Goal: Transaction & Acquisition: Purchase product/service

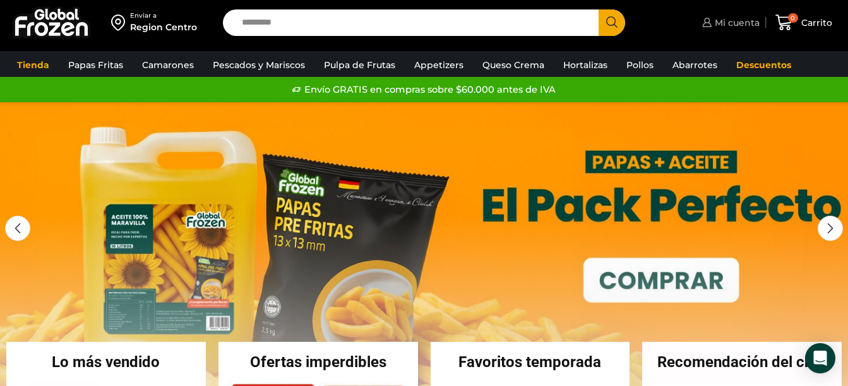
click at [738, 27] on span "Mi cuenta" at bounding box center [735, 22] width 48 height 13
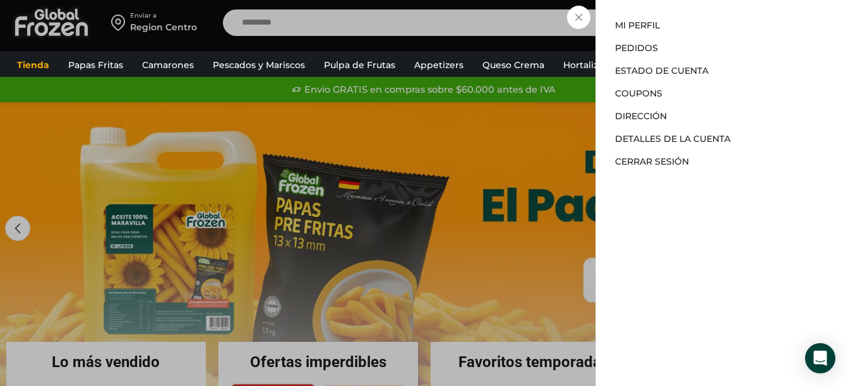
click at [699, 20] on div "Mi cuenta Mi cuenta Mi perfil Pedidos Descargas Estado de Cuenta Coupons Direcc…" at bounding box center [729, 22] width 61 height 25
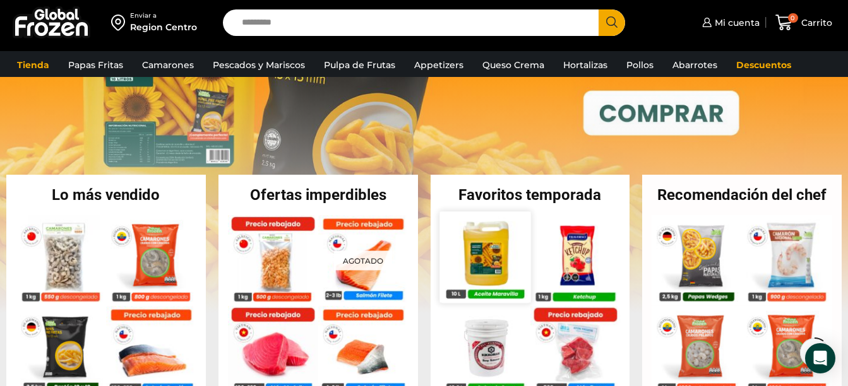
scroll to position [252, 0]
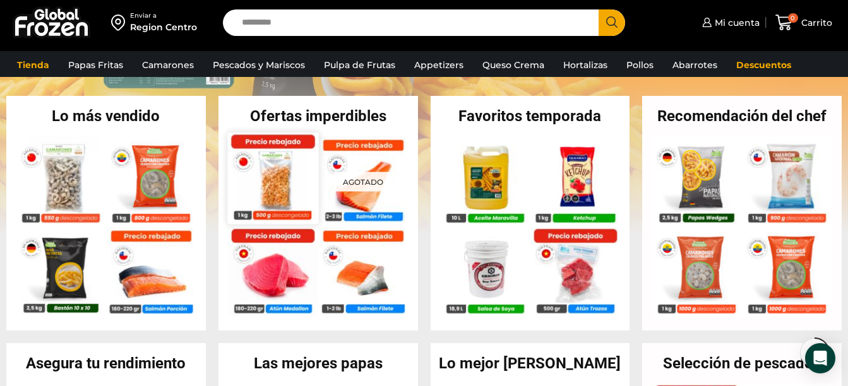
click at [285, 187] on img at bounding box center [272, 178] width 91 height 91
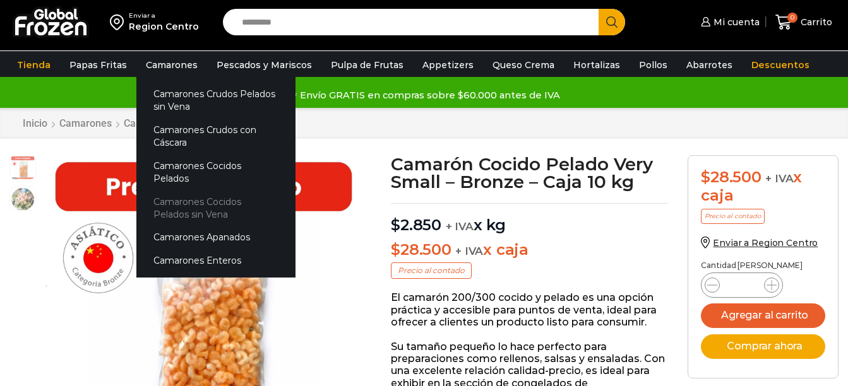
click at [182, 190] on link "Camarones Cocidos Pelados sin Vena" at bounding box center [215, 208] width 159 height 36
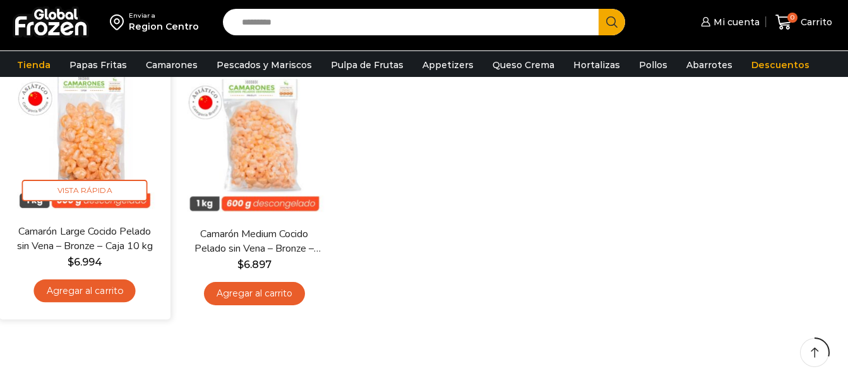
click at [98, 293] on link "Agregar al carrito" at bounding box center [85, 291] width 102 height 23
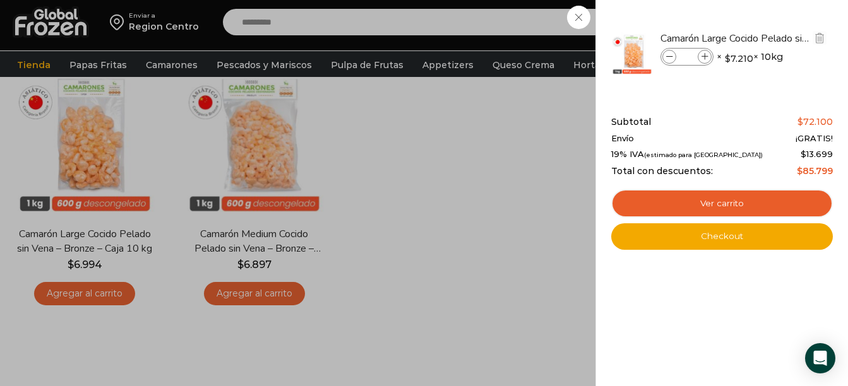
click at [704, 61] on span at bounding box center [704, 57] width 14 height 14
type input "*"
click at [668, 57] on icon at bounding box center [669, 57] width 7 height 7
type input "*"
click at [772, 20] on div "1 Carrito 1 1 Shopping Cart *" at bounding box center [803, 23] width 63 height 30
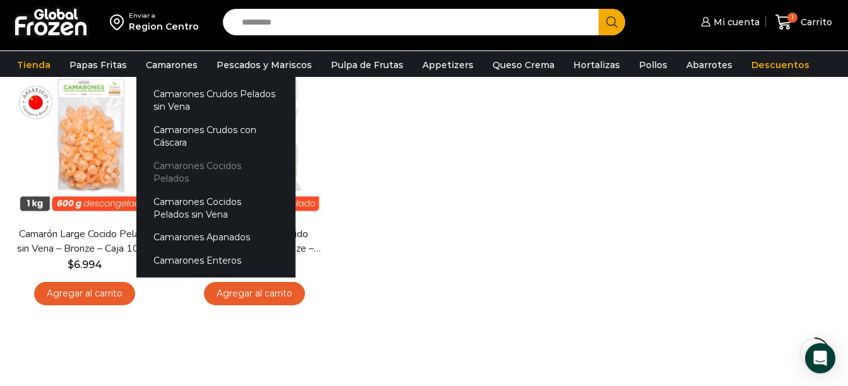
click at [200, 169] on link "Camarones Cocidos Pelados" at bounding box center [215, 172] width 159 height 36
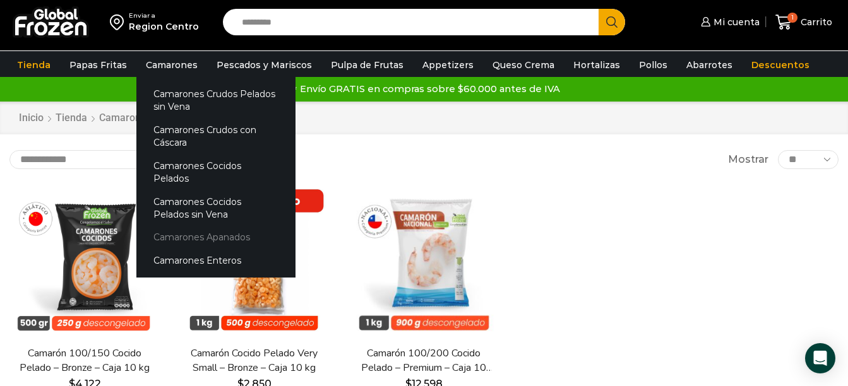
click at [198, 227] on link "Camarones Apanados" at bounding box center [215, 237] width 159 height 23
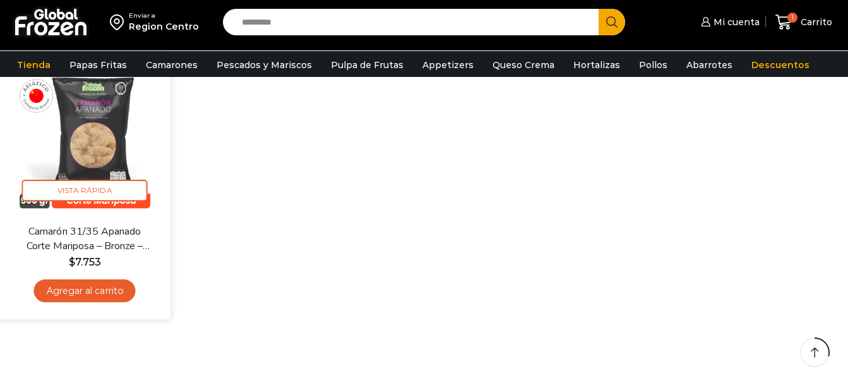
click at [118, 287] on link "Agregar al carrito" at bounding box center [85, 291] width 102 height 23
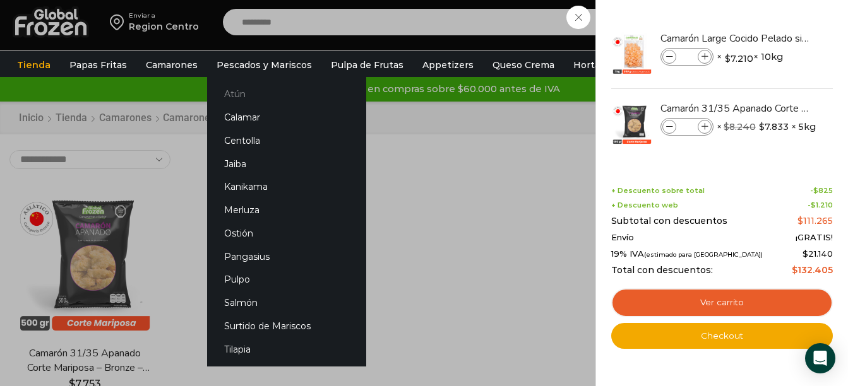
click at [236, 91] on link "Atún" at bounding box center [286, 94] width 159 height 23
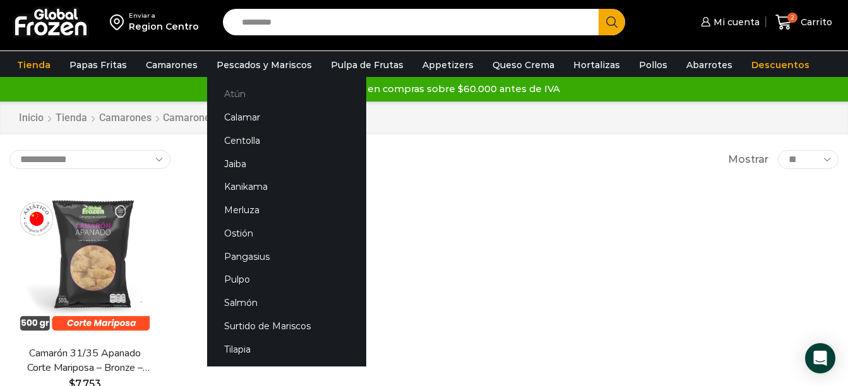
click at [223, 97] on link "Atún" at bounding box center [286, 94] width 159 height 23
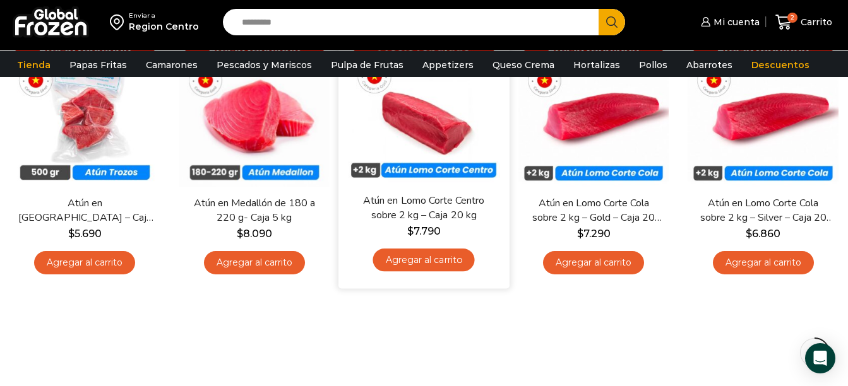
scroll to position [126, 0]
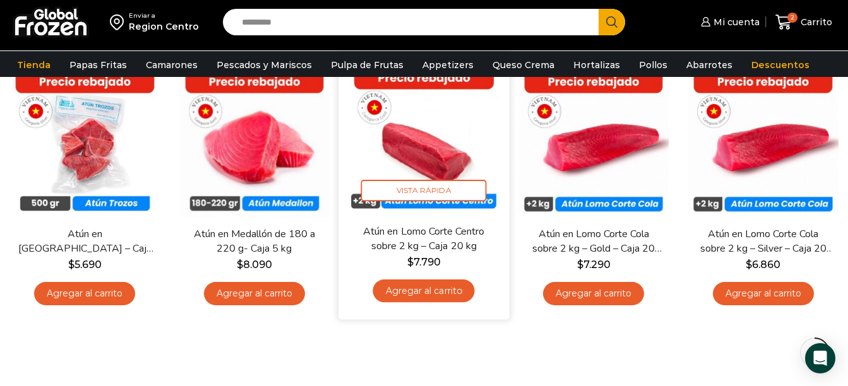
click at [442, 299] on link "Agregar al carrito" at bounding box center [424, 291] width 102 height 23
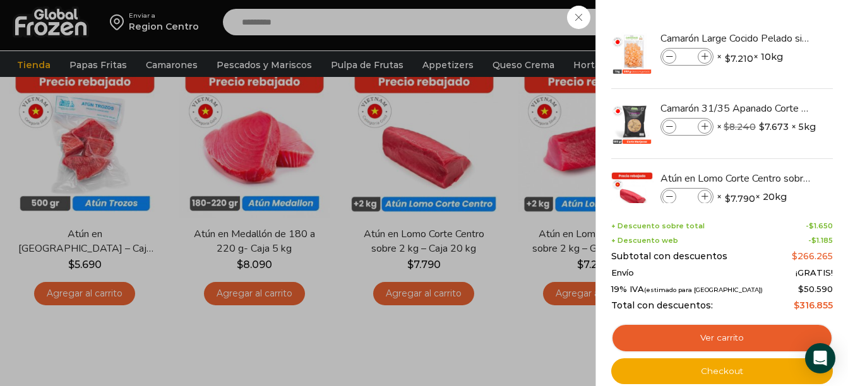
click at [772, 16] on div "3 Carrito 3 3 Shopping Cart *" at bounding box center [803, 23] width 63 height 30
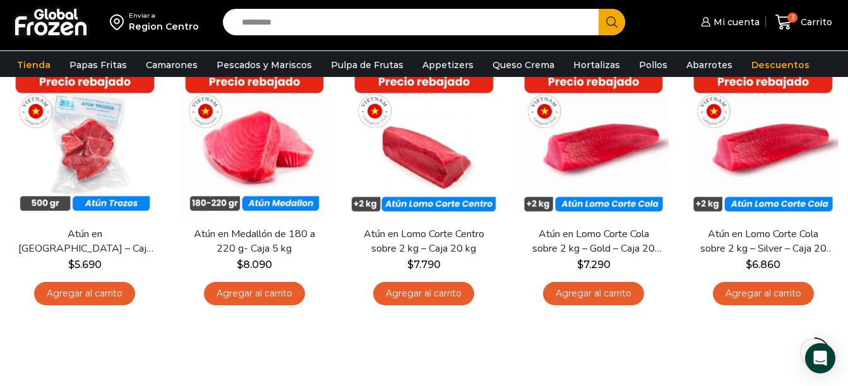
click at [437, 23] on input "Search input" at bounding box center [413, 22] width 357 height 27
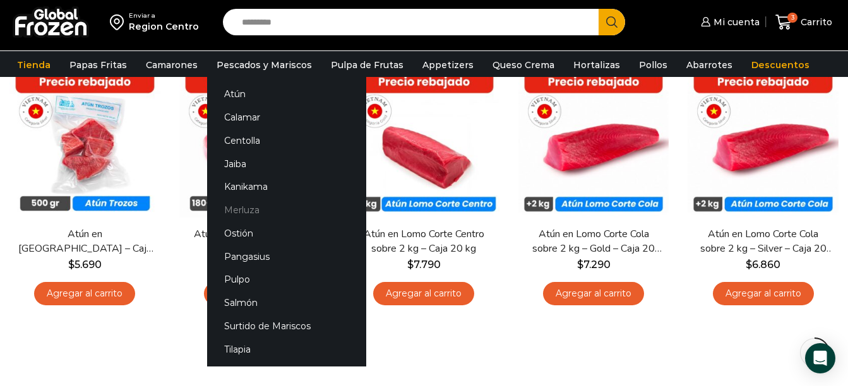
click at [235, 210] on link "Merluza" at bounding box center [286, 210] width 159 height 23
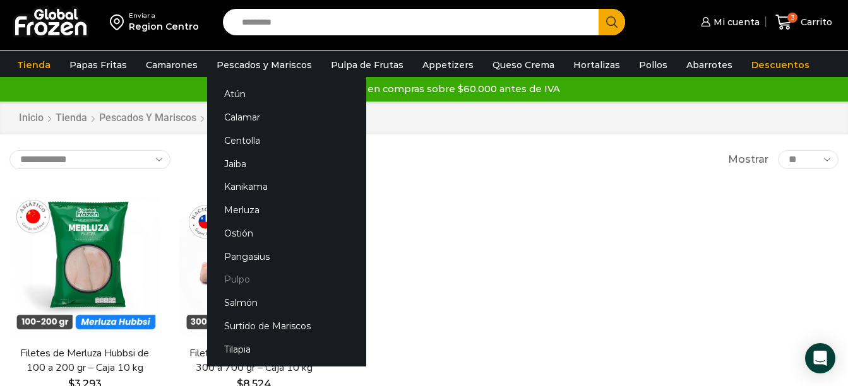
click at [231, 280] on link "Pulpo" at bounding box center [286, 279] width 159 height 23
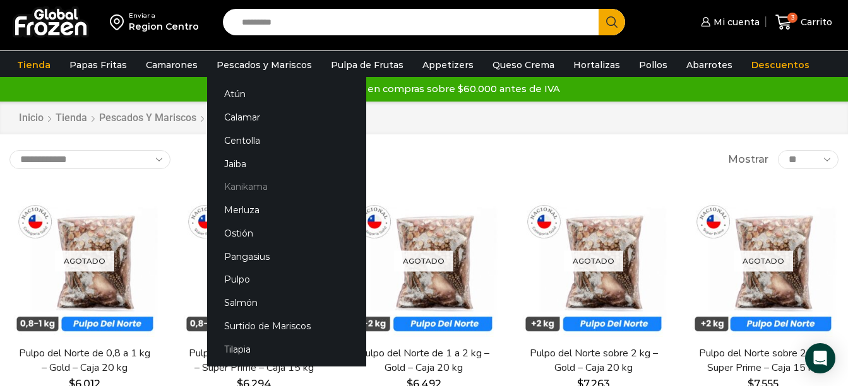
click at [239, 186] on link "Kanikama" at bounding box center [286, 186] width 159 height 23
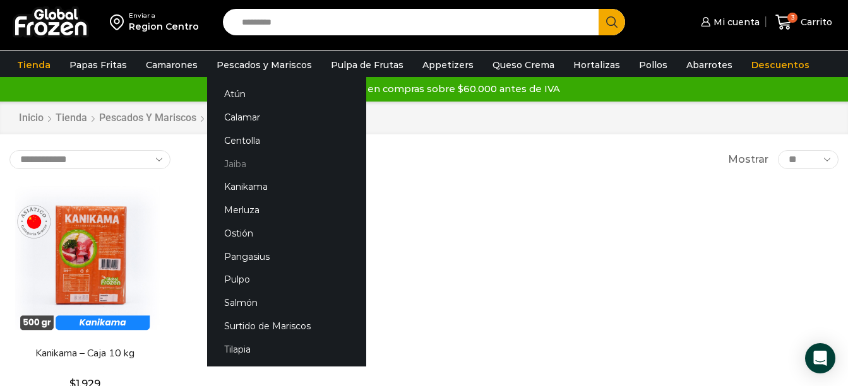
click at [234, 162] on link "Jaiba" at bounding box center [286, 163] width 159 height 23
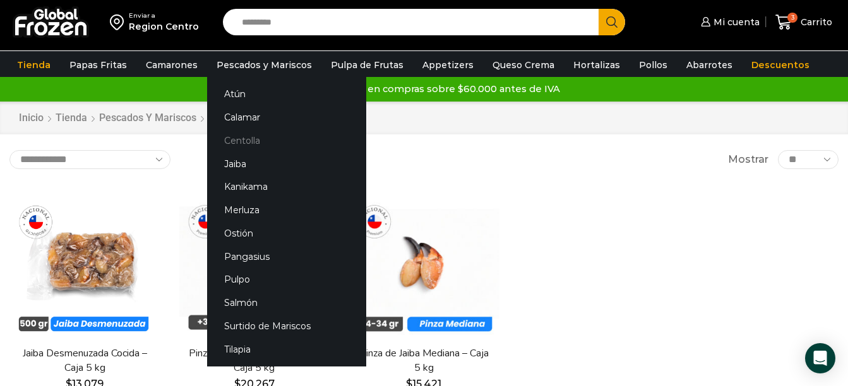
click at [230, 138] on link "Centolla" at bounding box center [286, 140] width 159 height 23
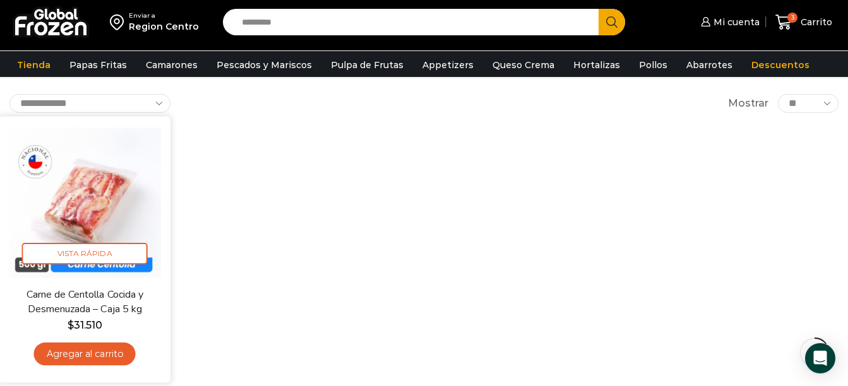
click at [107, 354] on link "Agregar al carrito" at bounding box center [85, 354] width 102 height 23
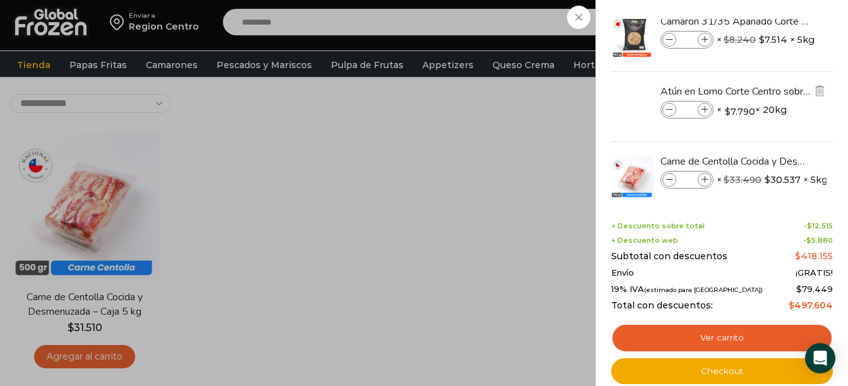
scroll to position [105, 0]
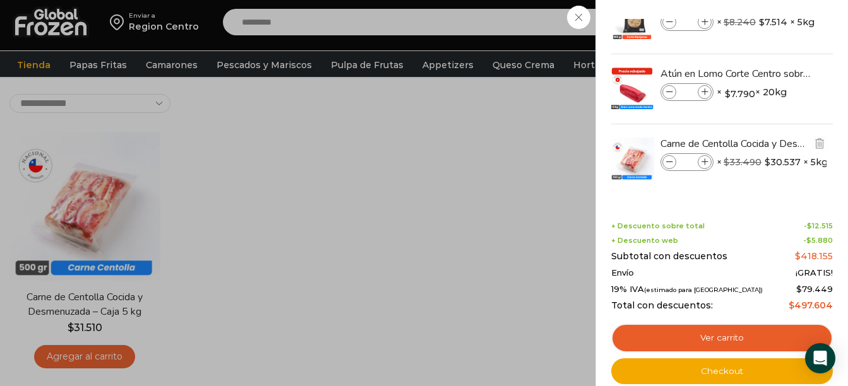
click at [668, 160] on icon at bounding box center [669, 162] width 7 height 7
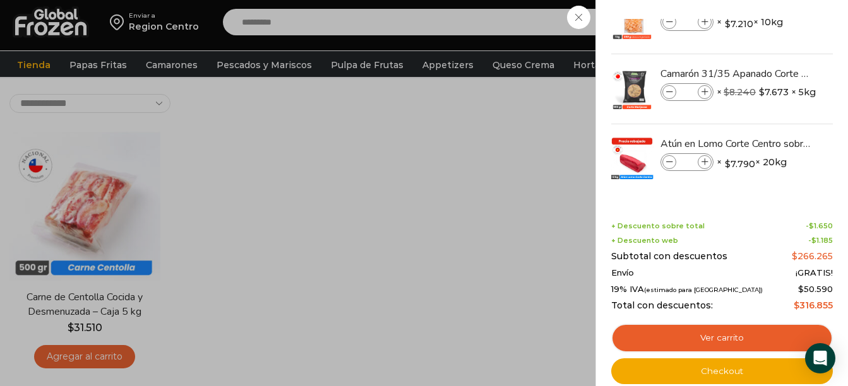
scroll to position [35, 0]
click at [772, 37] on div "3 Carrito 3 3 Shopping Cart *" at bounding box center [803, 23] width 63 height 30
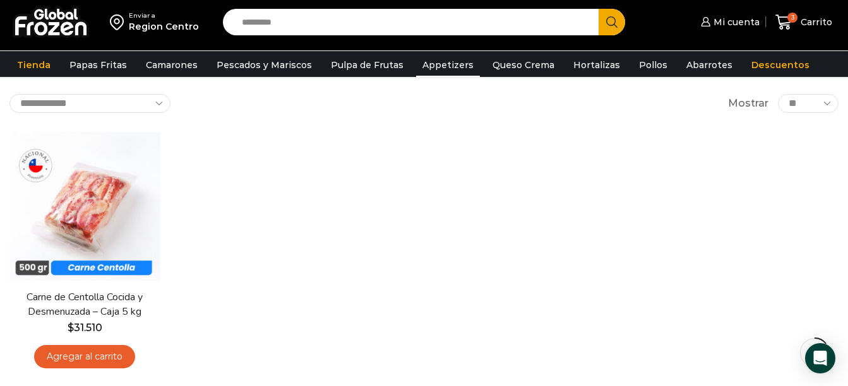
click at [437, 62] on link "Appetizers" at bounding box center [448, 65] width 64 height 24
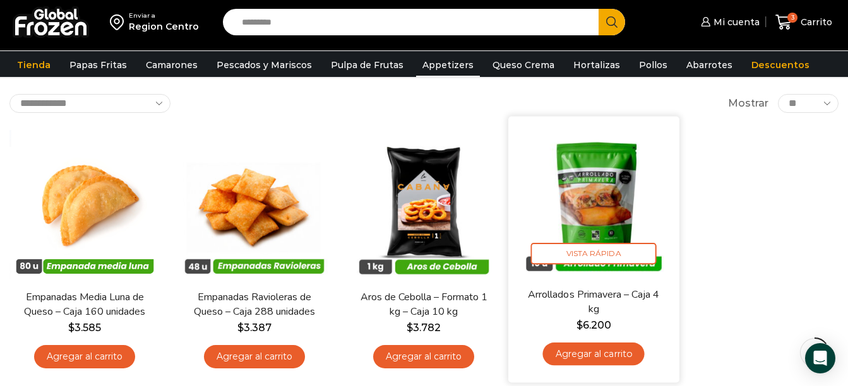
click at [607, 193] on img at bounding box center [593, 201] width 151 height 151
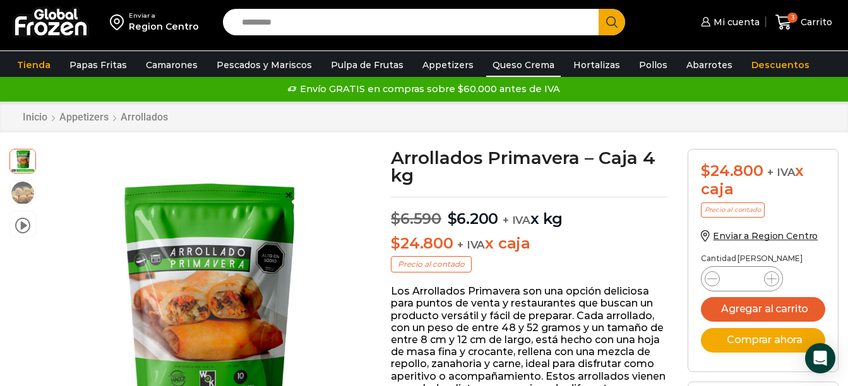
click at [502, 59] on link "Queso Crema" at bounding box center [523, 65] width 74 height 24
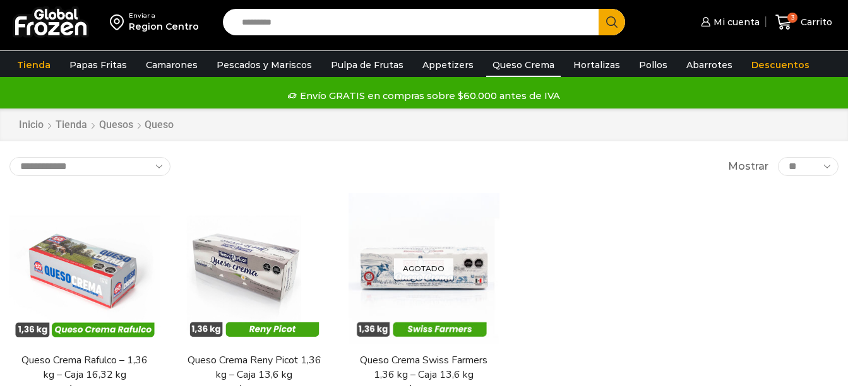
scroll to position [63, 0]
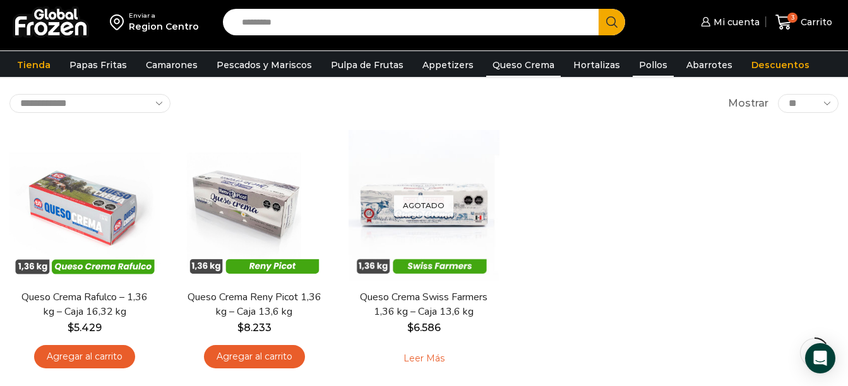
click at [633, 62] on link "Pollos" at bounding box center [652, 65] width 41 height 24
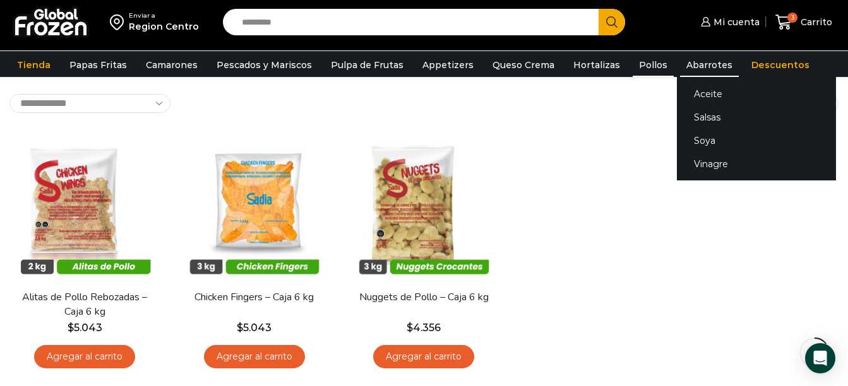
click at [704, 64] on link "Abarrotes" at bounding box center [709, 65] width 59 height 24
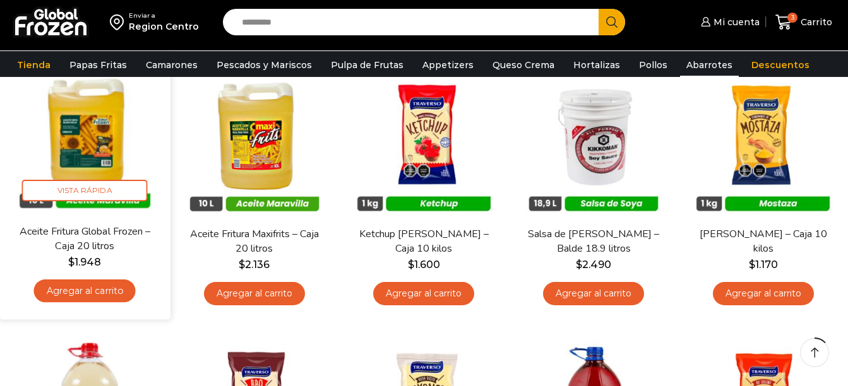
click at [95, 292] on link "Agregar al carrito" at bounding box center [85, 291] width 102 height 23
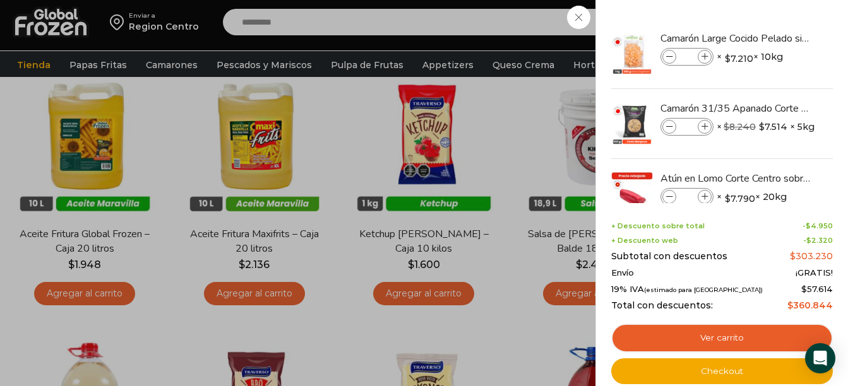
click at [772, 20] on div "4 Carrito 4 4 Shopping Cart *" at bounding box center [803, 23] width 63 height 30
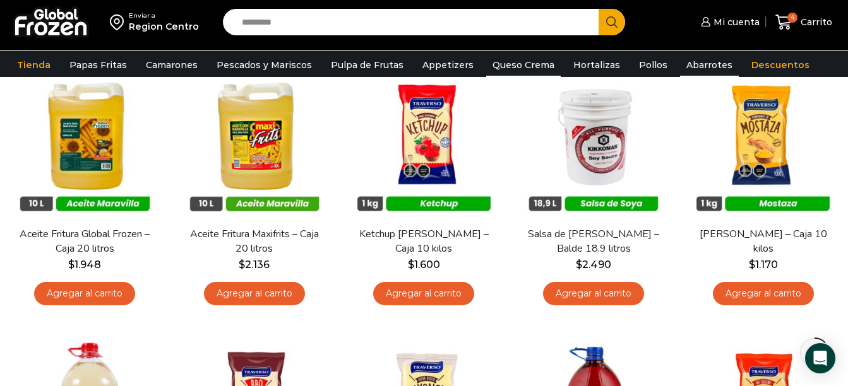
click at [498, 65] on link "Queso Crema" at bounding box center [523, 65] width 74 height 24
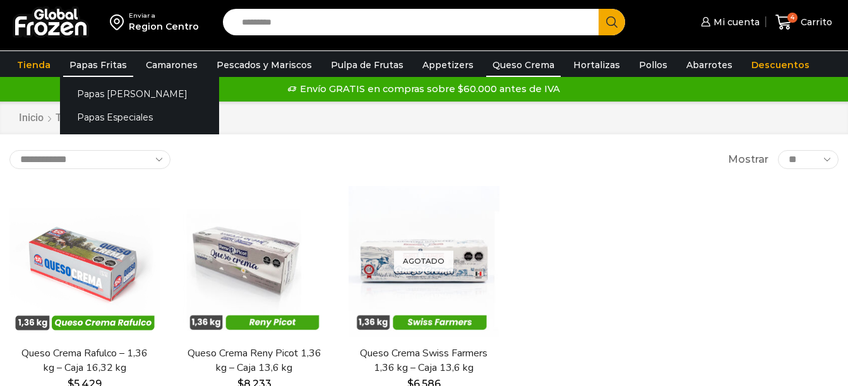
click at [92, 68] on link "Papas Fritas" at bounding box center [98, 65] width 70 height 24
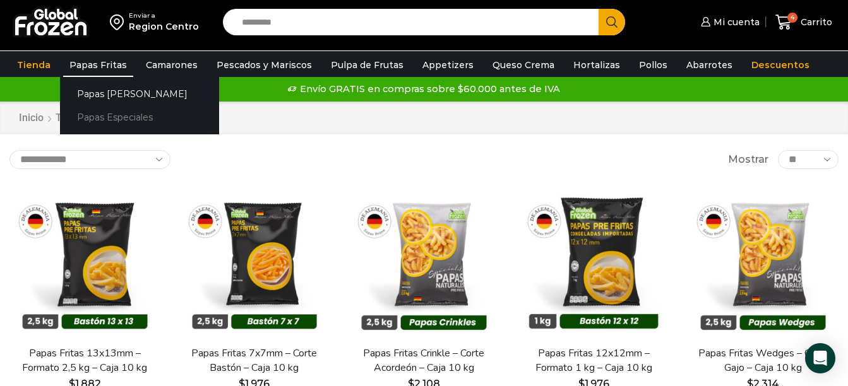
click at [98, 114] on link "Papas Especiales" at bounding box center [139, 117] width 159 height 23
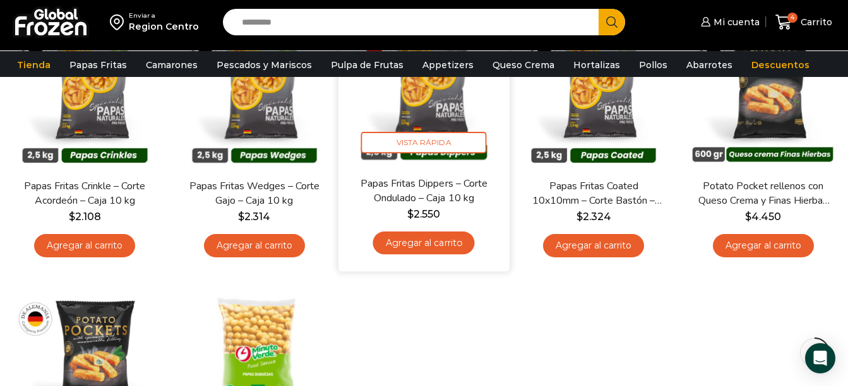
scroll to position [63, 0]
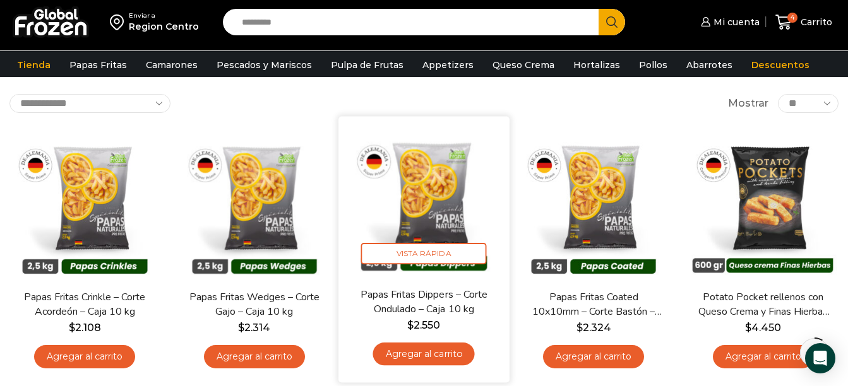
click at [460, 308] on link "Papas Fritas Dippers – Corte Ondulado – Caja 10 kg" at bounding box center [423, 302] width 136 height 30
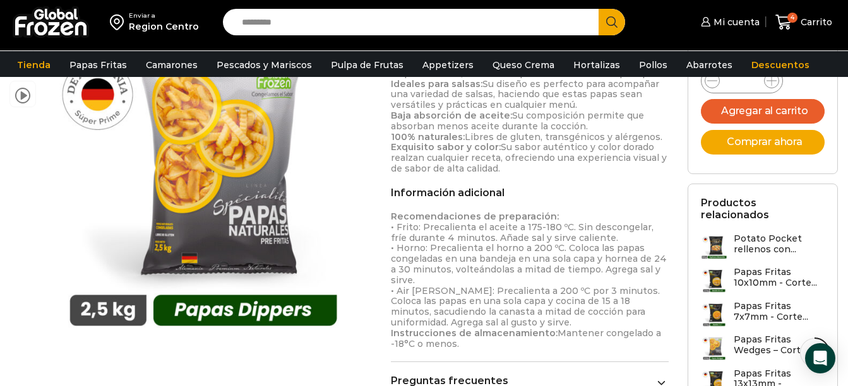
scroll to position [379, 0]
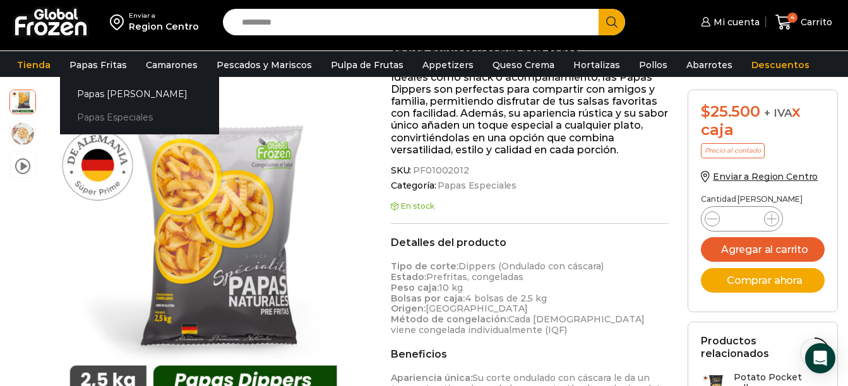
click at [98, 114] on link "Papas Especiales" at bounding box center [139, 117] width 159 height 23
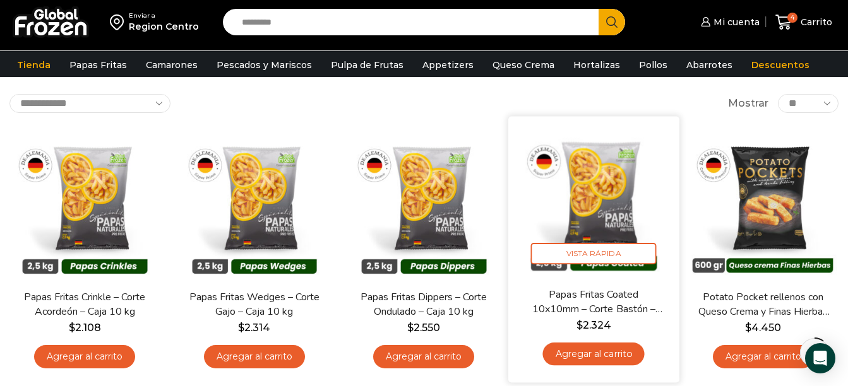
scroll to position [126, 0]
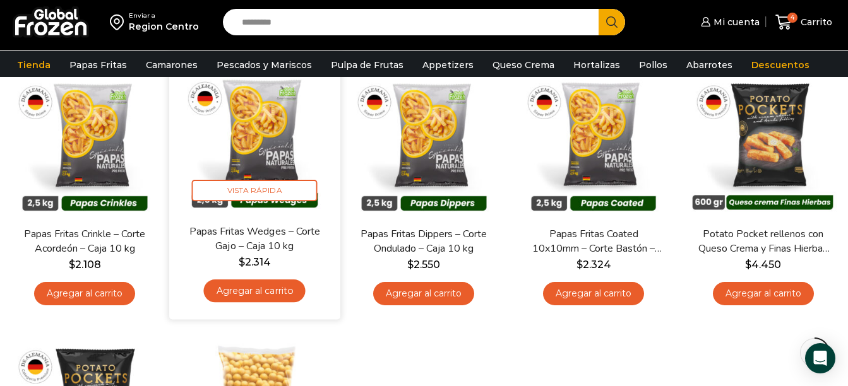
click at [276, 237] on link "Papas Fritas Wedges – Corte Gajo – Caja 10 kg" at bounding box center [254, 239] width 136 height 30
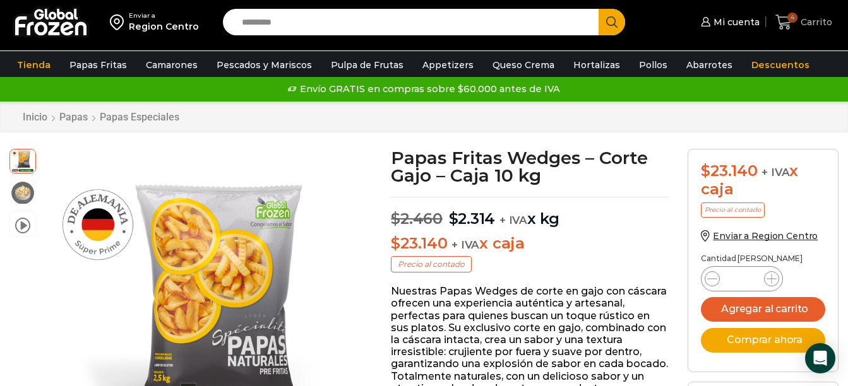
click at [815, 18] on span "Carrito" at bounding box center [814, 22] width 35 height 13
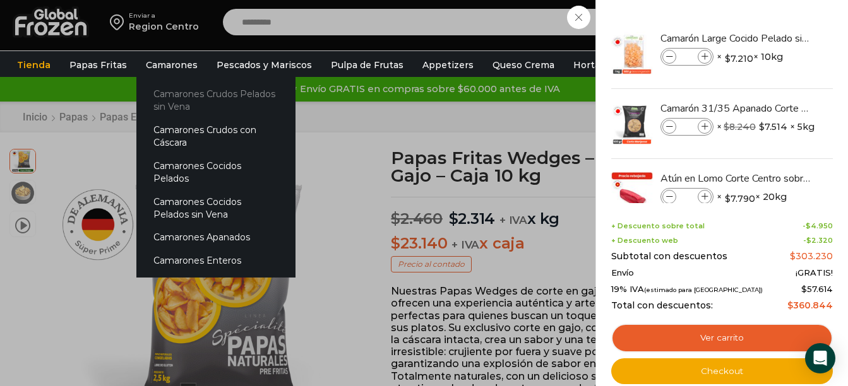
click at [179, 98] on link "Camarones Crudos Pelados sin Vena" at bounding box center [215, 101] width 159 height 36
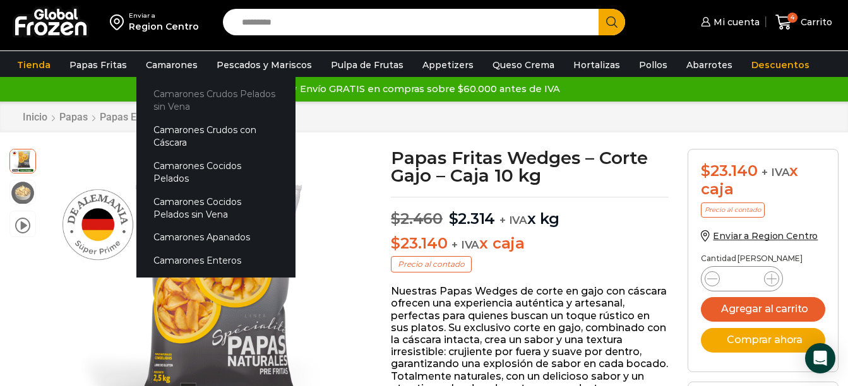
click at [177, 100] on link "Camarones Crudos Pelados sin Vena" at bounding box center [215, 101] width 159 height 36
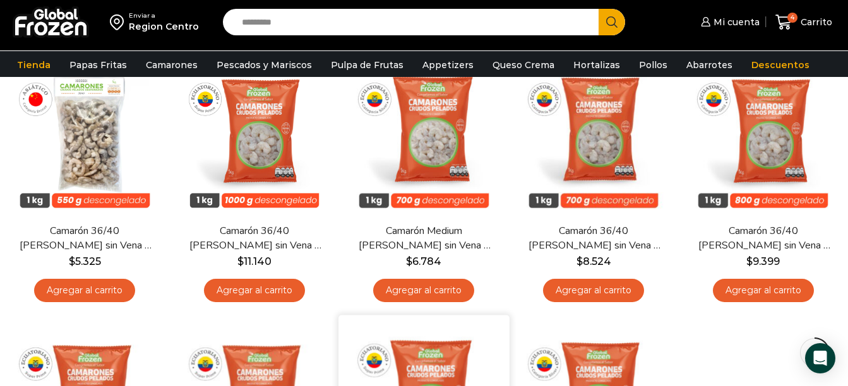
scroll to position [126, 0]
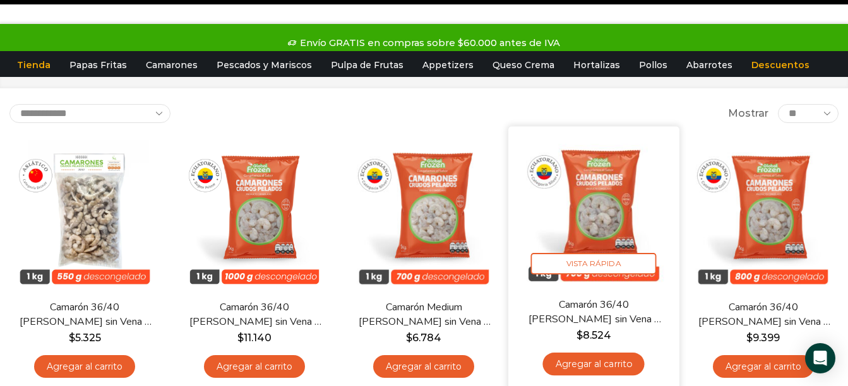
scroll to position [63, 0]
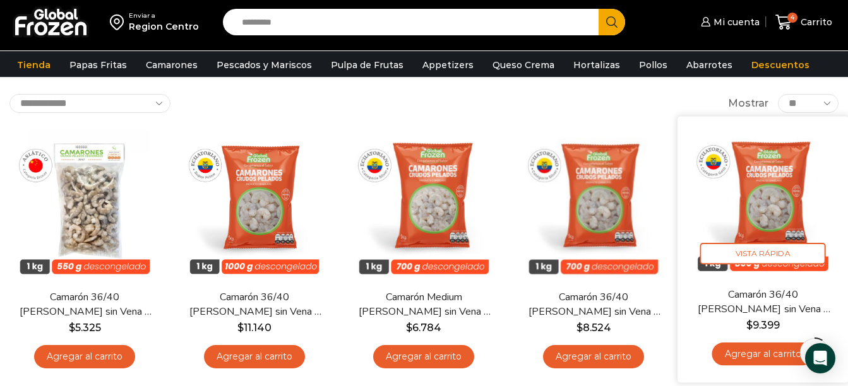
click at [771, 350] on link "Agregar al carrito" at bounding box center [763, 354] width 102 height 23
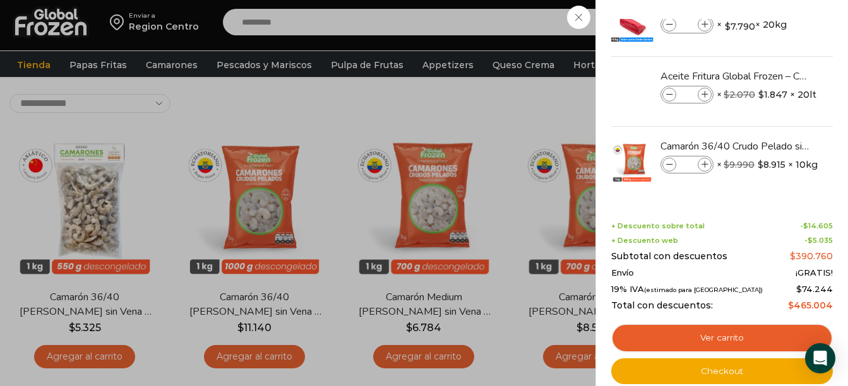
scroll to position [175, 0]
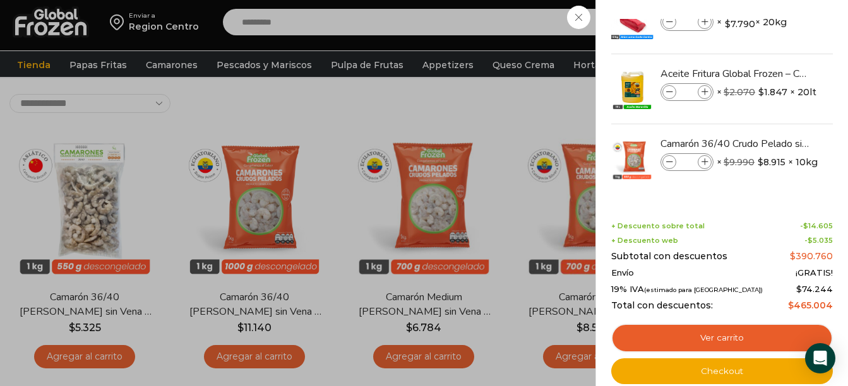
click at [772, 37] on div "5 [GEOGRAPHIC_DATA] 5 5 Shopping Cart *" at bounding box center [803, 23] width 63 height 30
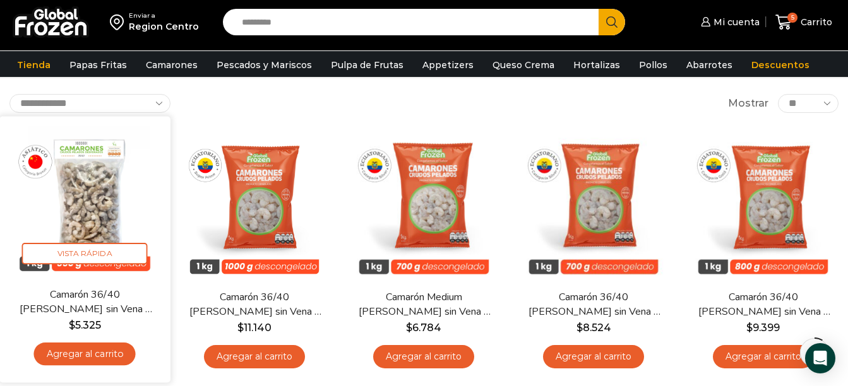
click at [107, 352] on link "Agregar al carrito" at bounding box center [85, 354] width 102 height 23
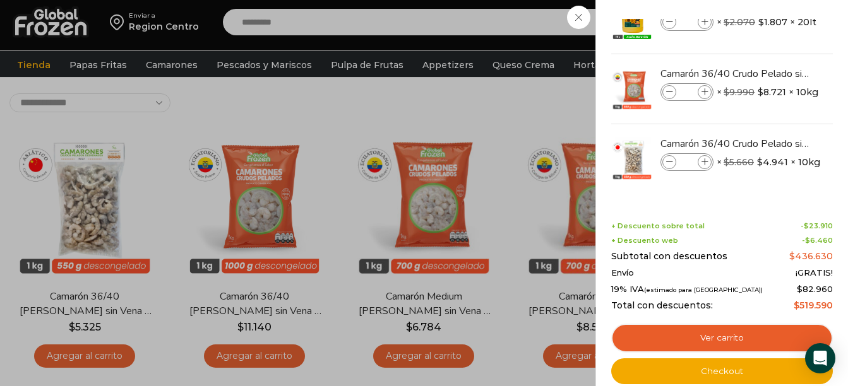
scroll to position [63, 0]
click at [819, 71] on img "Eliminar Camarón 36/40 Crudo Pelado sin Vena - Gold - Caja 10 kg del carrito" at bounding box center [819, 73] width 11 height 11
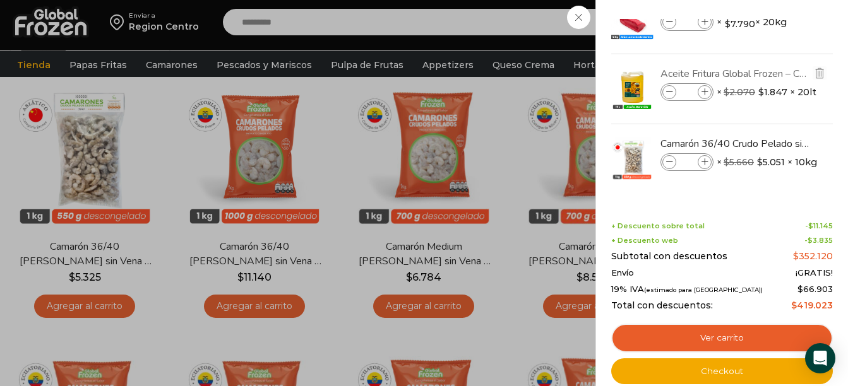
scroll to position [126, 0]
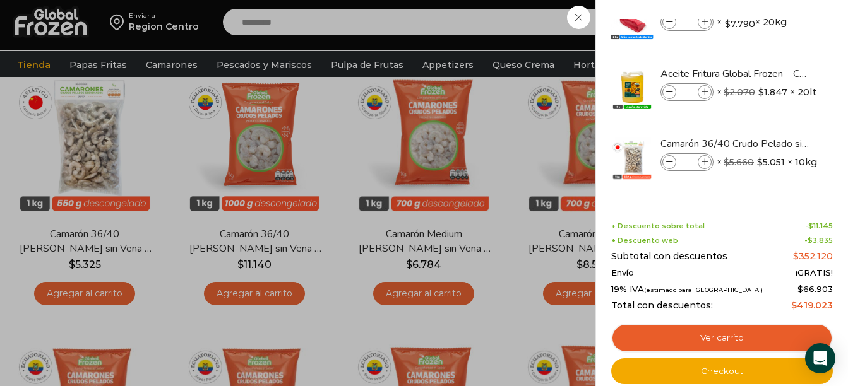
click at [772, 18] on div "5 Carrito 5 5 Shopping Cart *" at bounding box center [803, 23] width 63 height 30
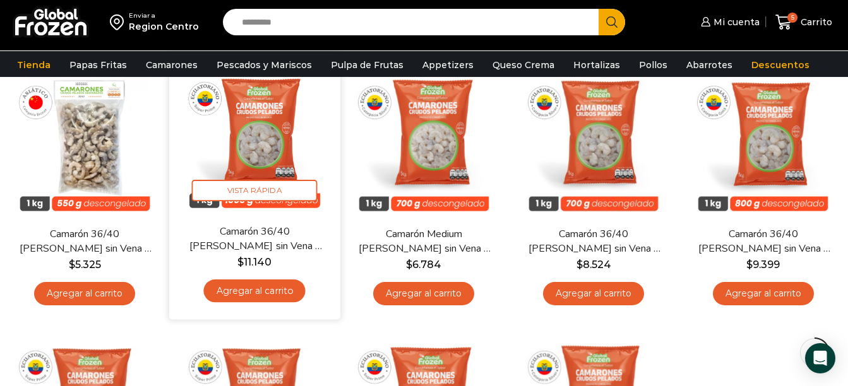
click at [280, 295] on link "Agregar al carrito" at bounding box center [254, 291] width 102 height 23
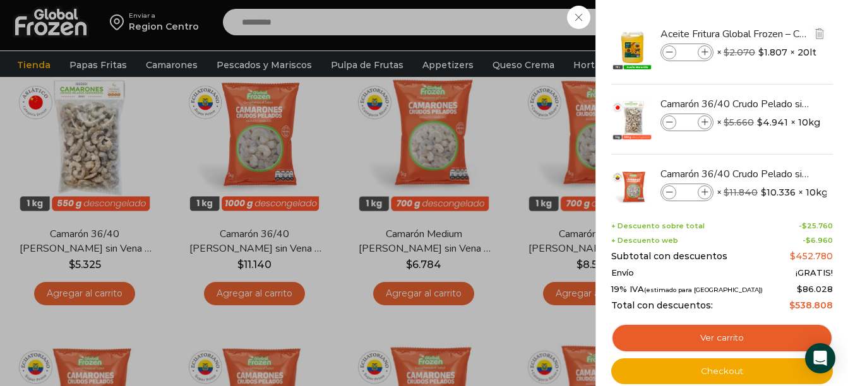
scroll to position [245, 0]
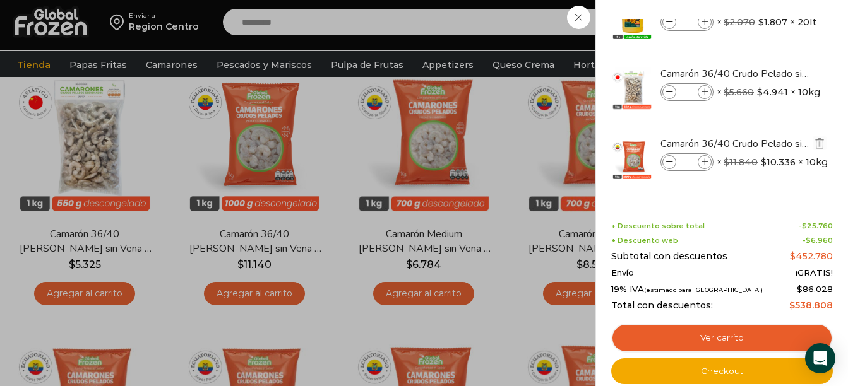
click at [817, 143] on img "Eliminar Camarón 36/40 Crudo Pelado sin Vena - Super Prime - Caja 10 kg del car…" at bounding box center [819, 143] width 11 height 11
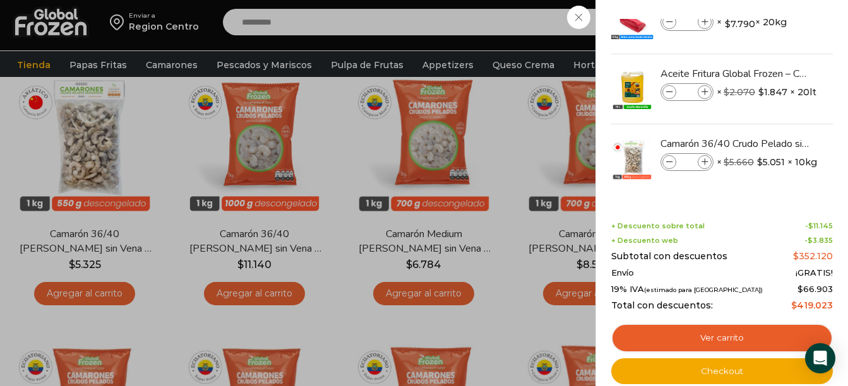
scroll to position [175, 0]
click at [706, 161] on icon at bounding box center [704, 162] width 7 height 7
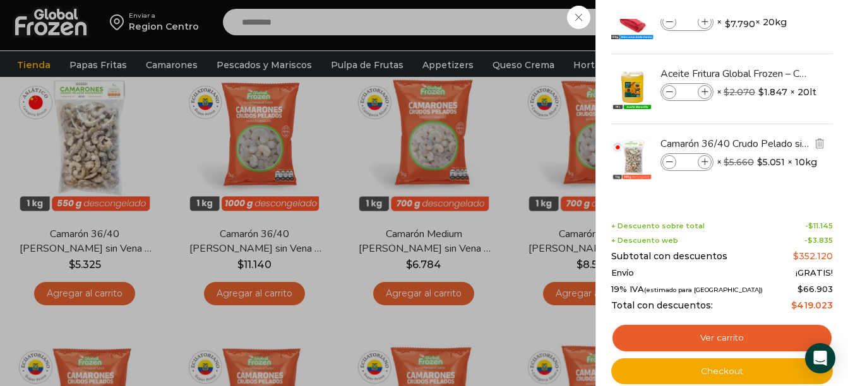
type input "*"
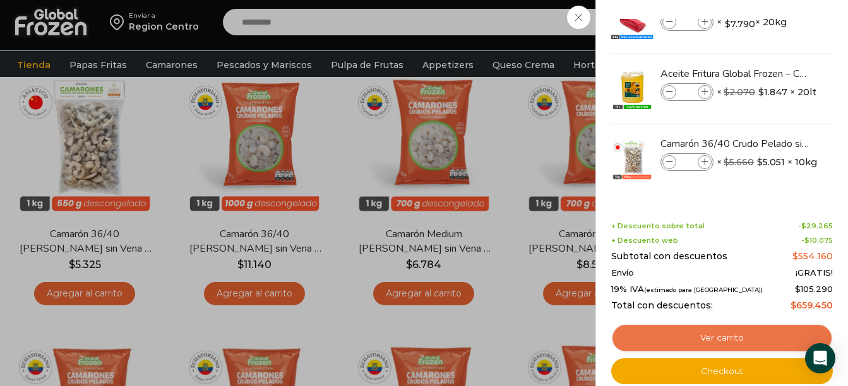
click at [742, 333] on link "Ver carrito" at bounding box center [722, 338] width 222 height 29
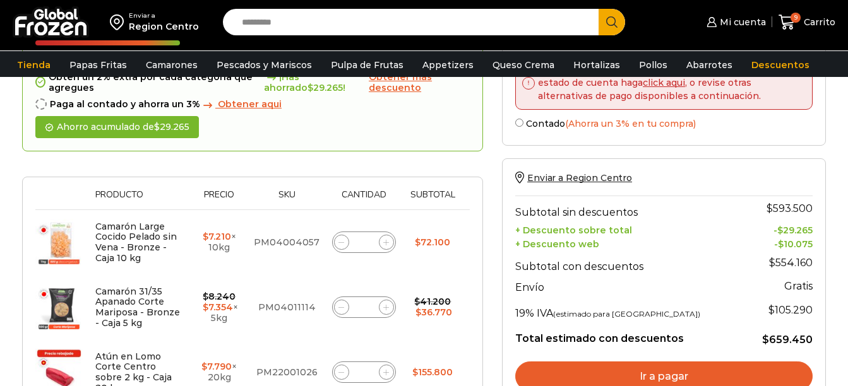
scroll to position [189, 0]
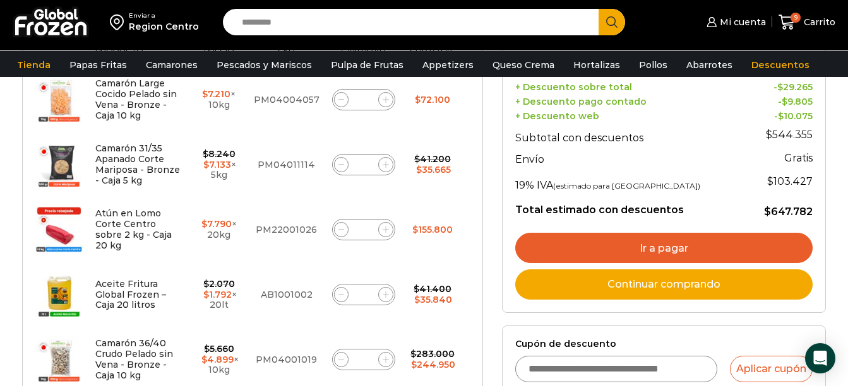
scroll to position [379, 0]
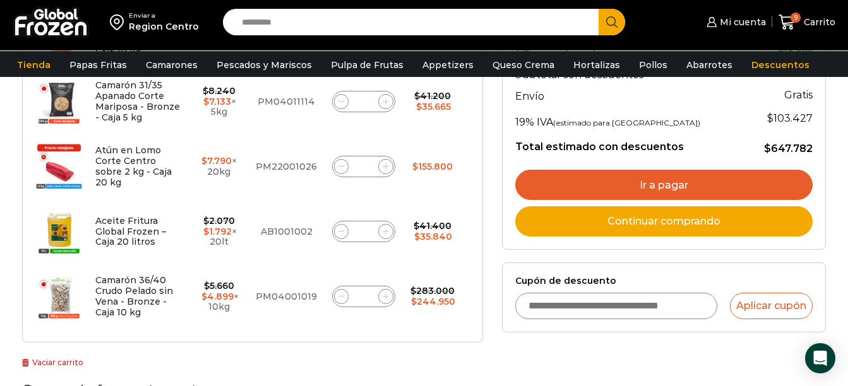
click at [608, 309] on input "Cupón de descuento" at bounding box center [616, 306] width 202 height 27
type input "*********"
click at [755, 292] on div "Cupón de descuento ********* Aplicar cupón" at bounding box center [663, 298] width 297 height 44
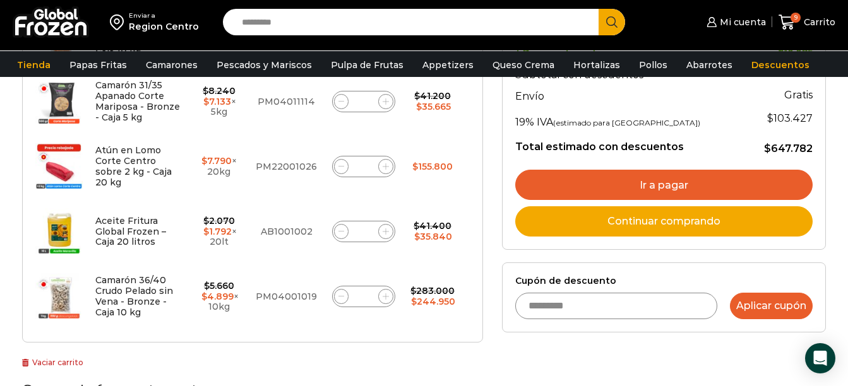
click at [759, 296] on button "Aplicar cupón" at bounding box center [771, 306] width 83 height 27
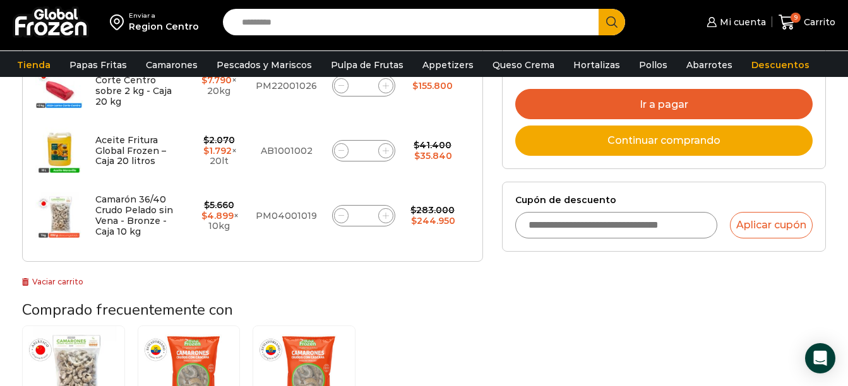
scroll to position [379, 0]
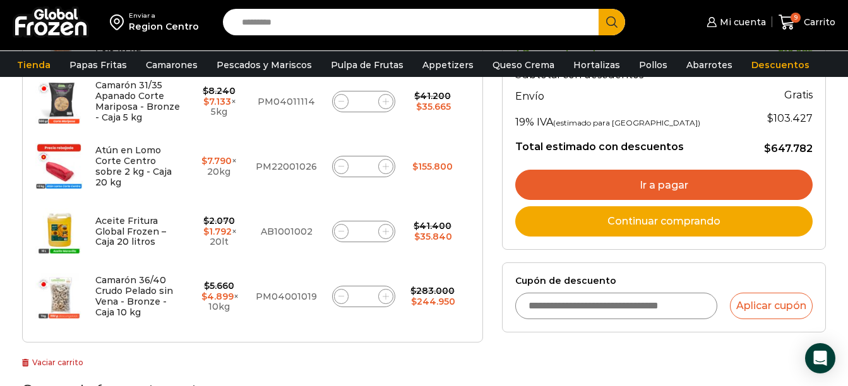
click at [578, 183] on link "Ir a pagar" at bounding box center [663, 185] width 297 height 30
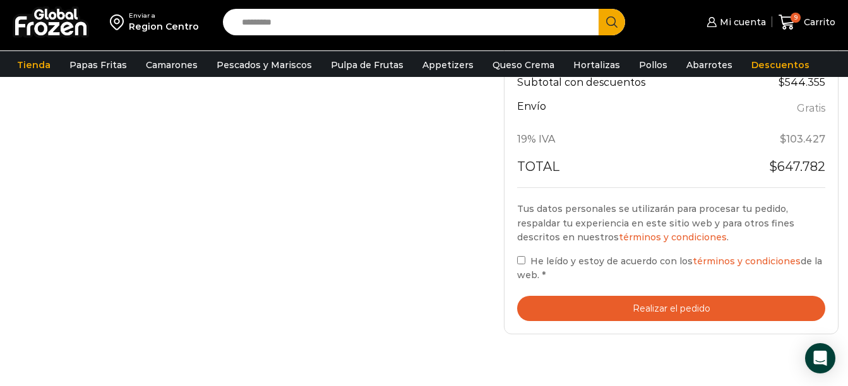
scroll to position [631, 0]
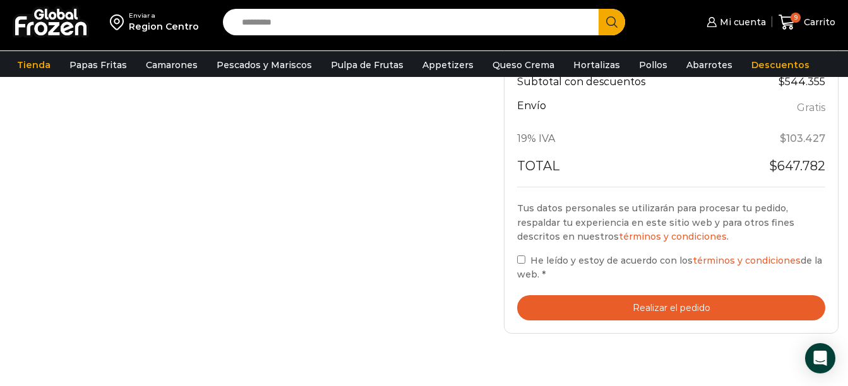
click at [591, 317] on button "Realizar el pedido" at bounding box center [671, 308] width 308 height 26
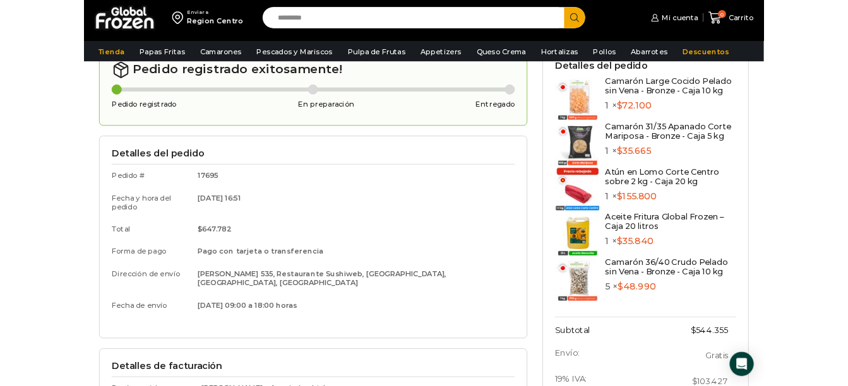
scroll to position [76, 0]
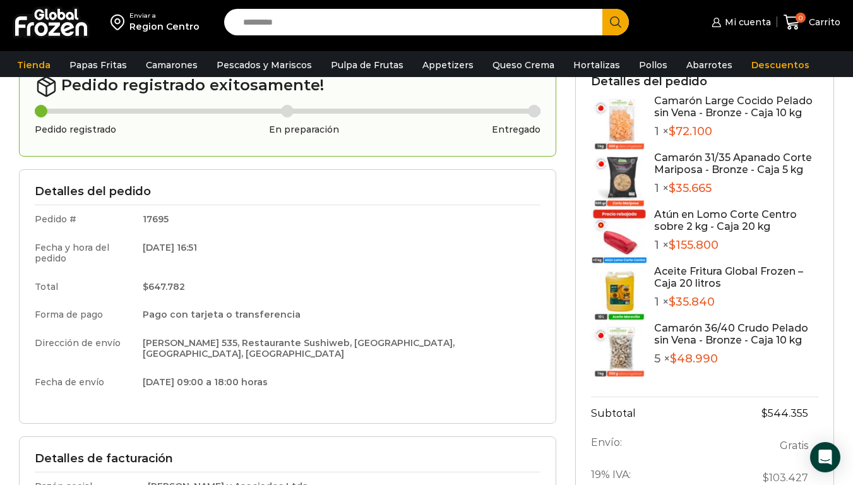
click at [5, 218] on div "Gracias. Tu pedido ha sido recibido. Detalles de tu pedido: Número de pedido: 1…" at bounding box center [426, 334] width 853 height 550
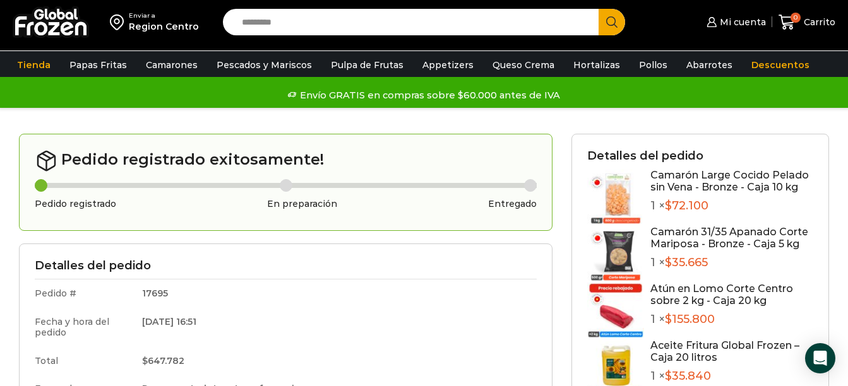
scroll to position [0, 0]
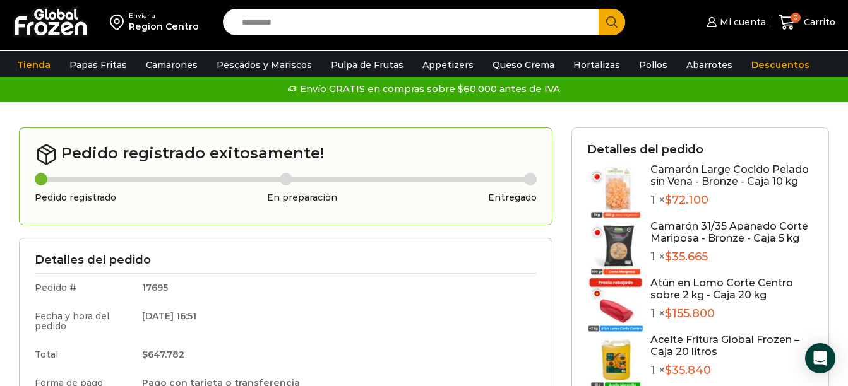
click at [546, 239] on div "Detalles del pedido Pedido # 17695 Fecha y hora del pedido 11/08/2025 16:51 Tot…" at bounding box center [285, 365] width 533 height 254
